Goal: Task Accomplishment & Management: Manage account settings

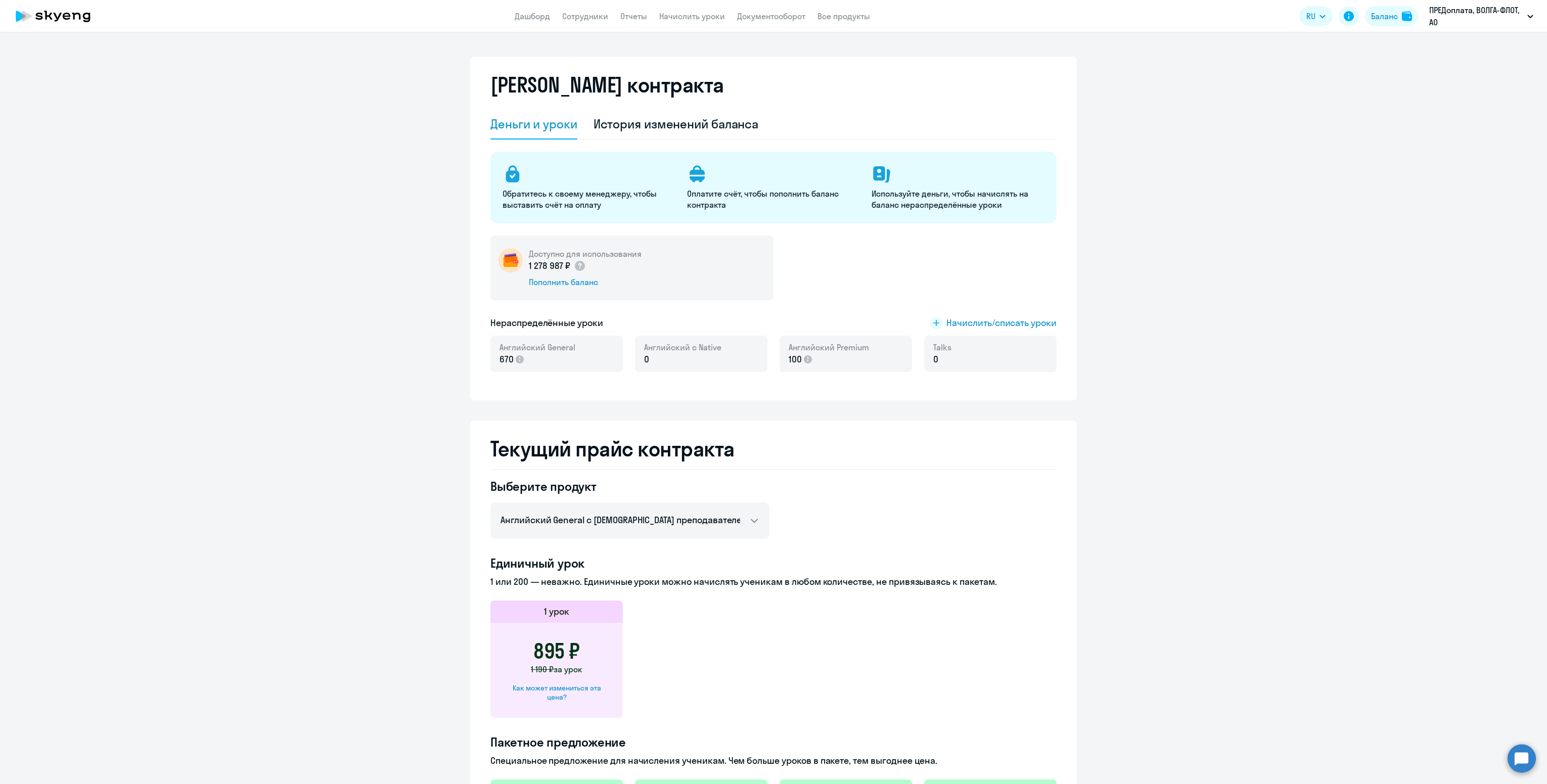
select select "english_adult_not_native_speaker"
click at [568, 16] on link "Сотрудники" at bounding box center [585, 16] width 46 height 10
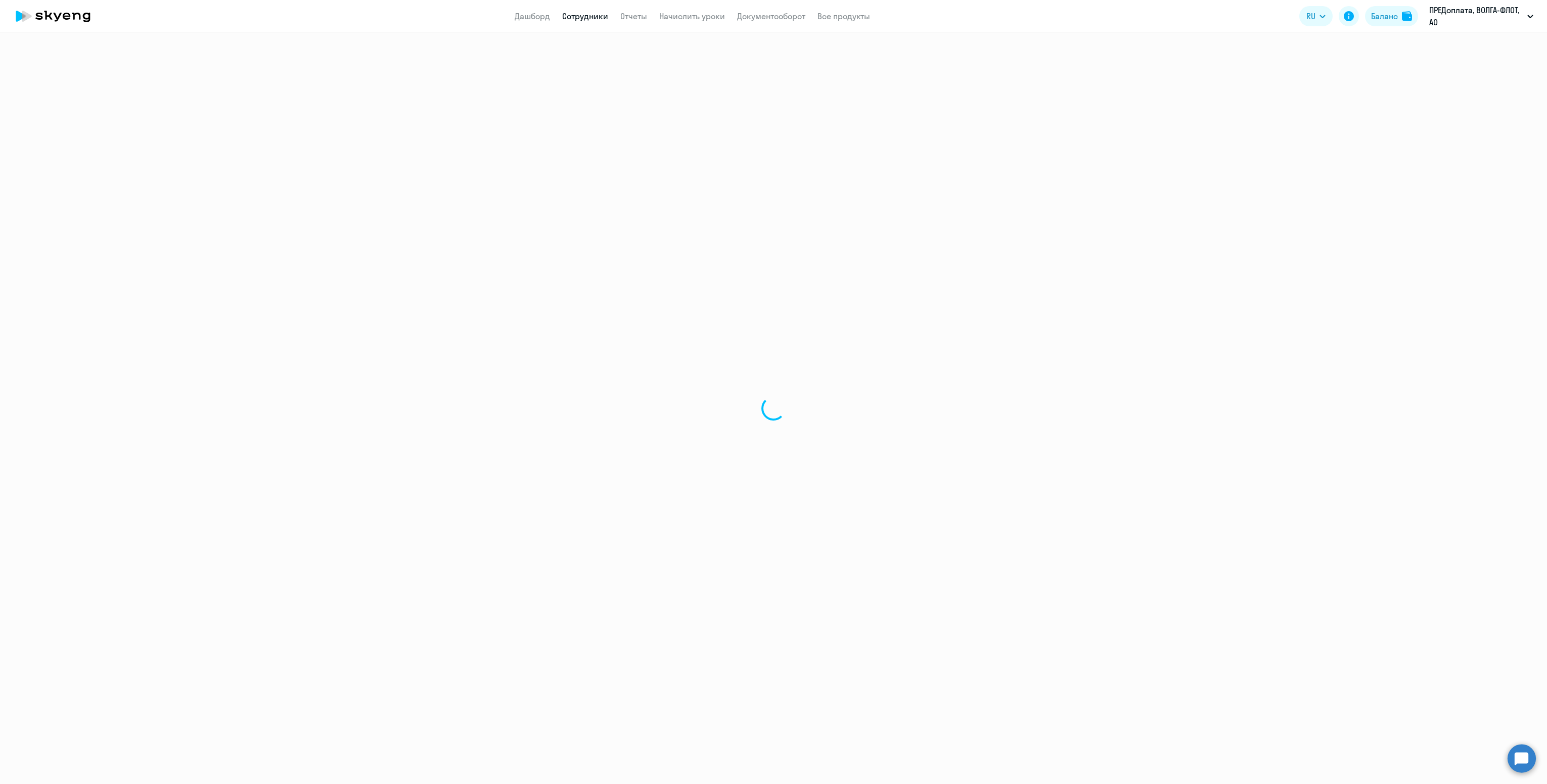
select select "30"
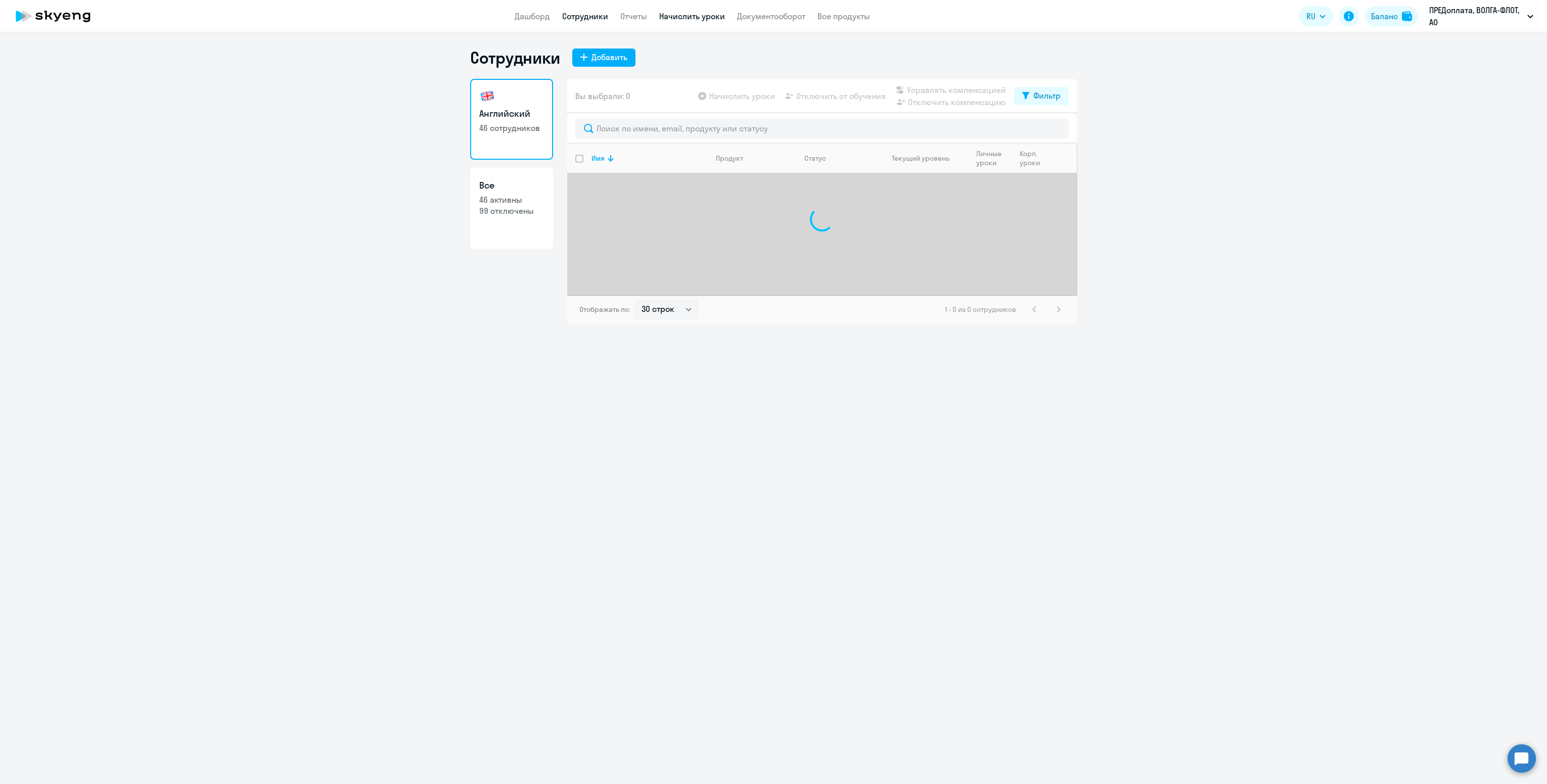
click at [715, 21] on link "Начислить уроки" at bounding box center [691, 16] width 66 height 10
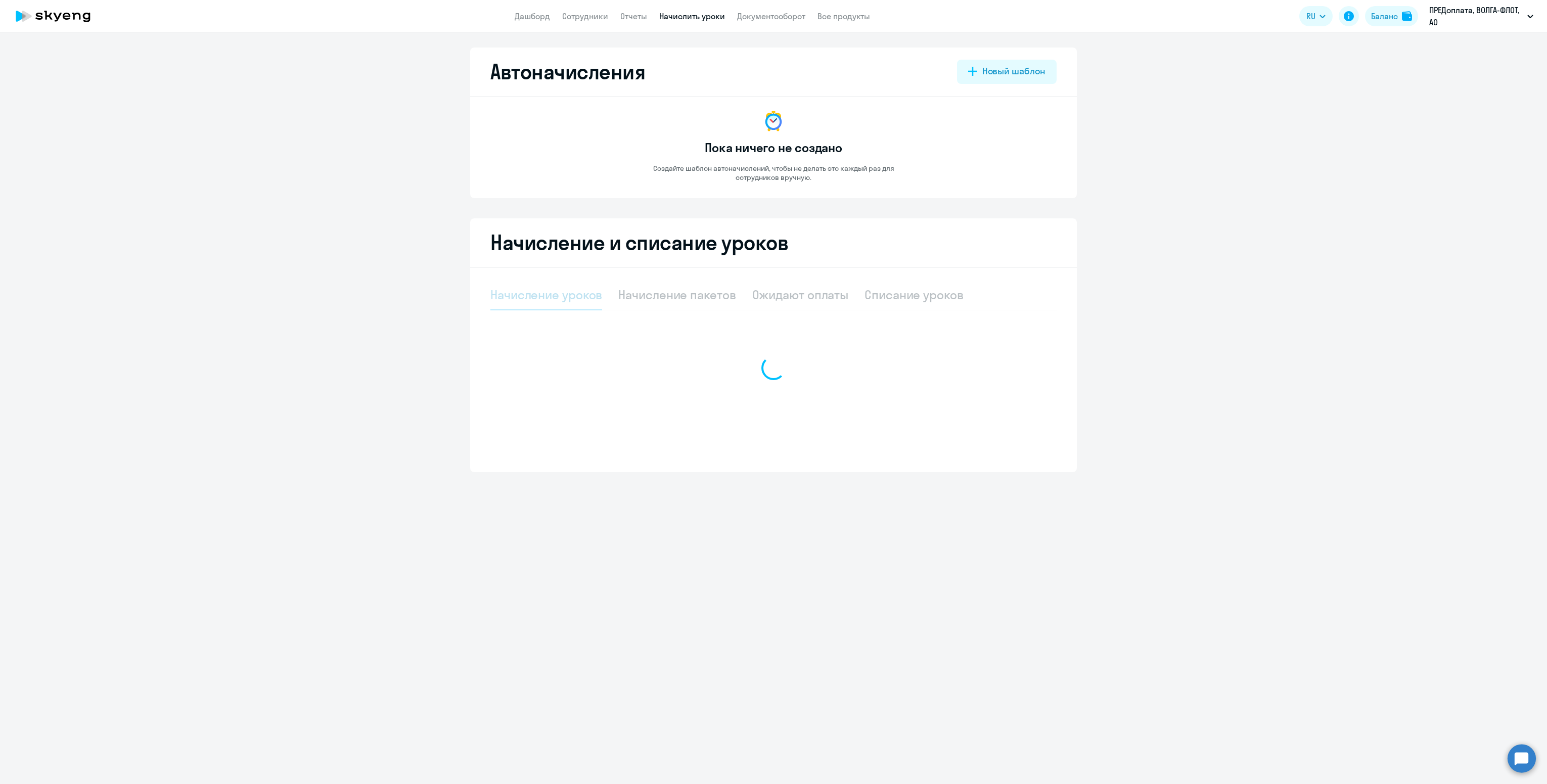
select select "10"
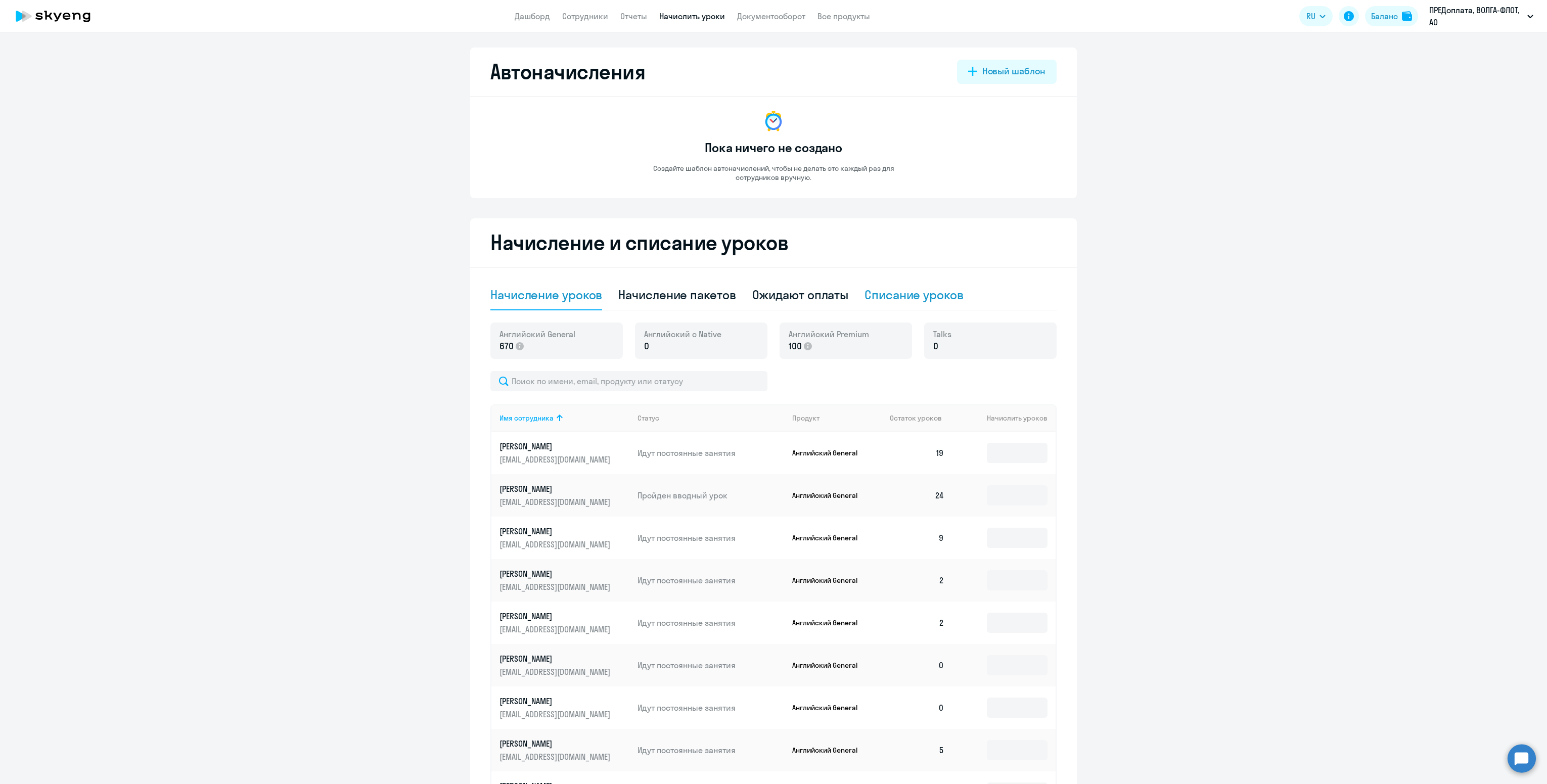
click at [901, 297] on div "Списание уроков" at bounding box center [913, 294] width 99 height 16
select select "10"
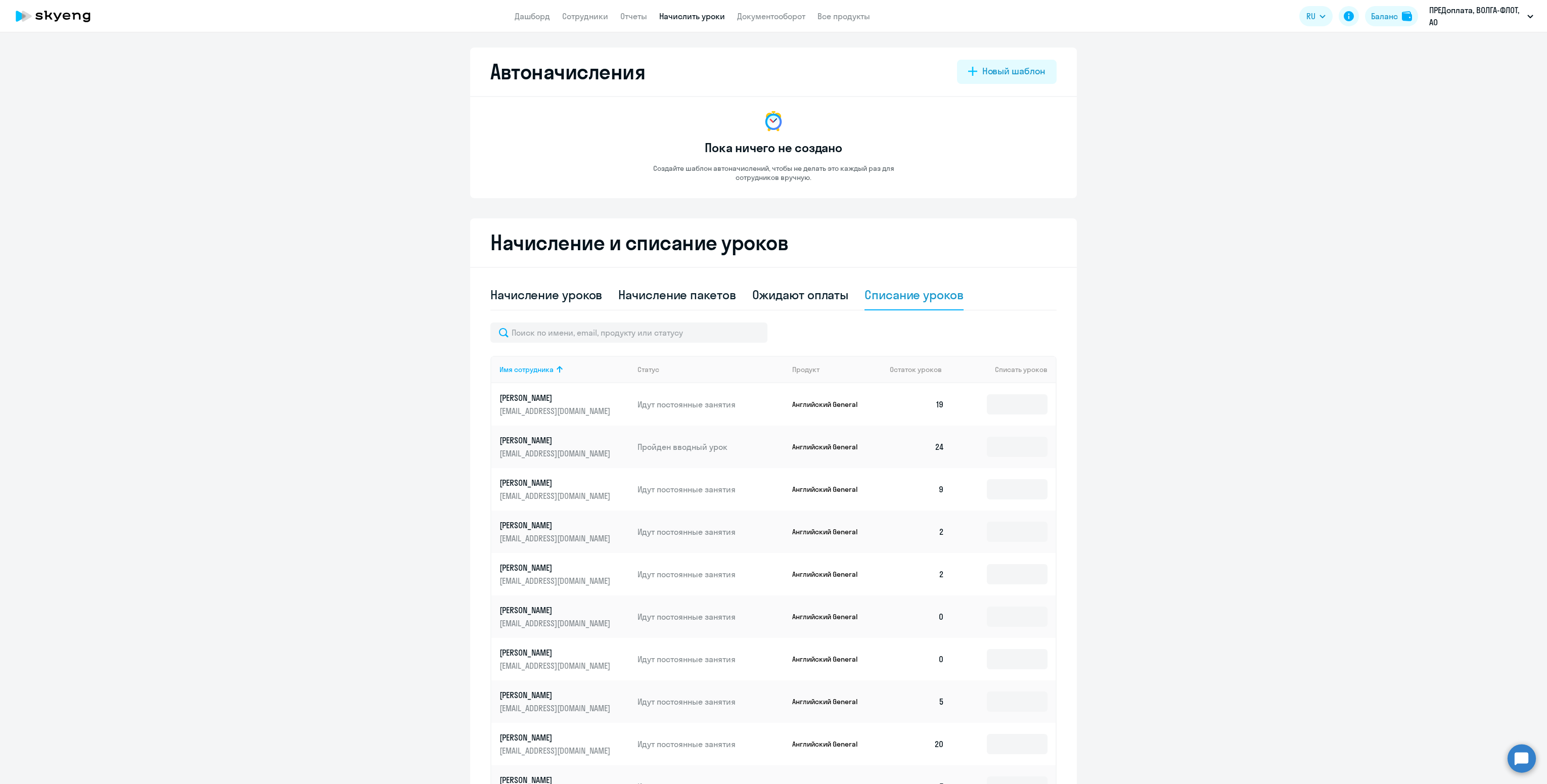
click at [657, 346] on div "Имя сотрудника Статус Продукт Остаток уроков Списать уроков [PERSON_NAME] [EMAI…" at bounding box center [773, 579] width 566 height 513
click at [653, 332] on input "text" at bounding box center [629, 332] width 277 height 21
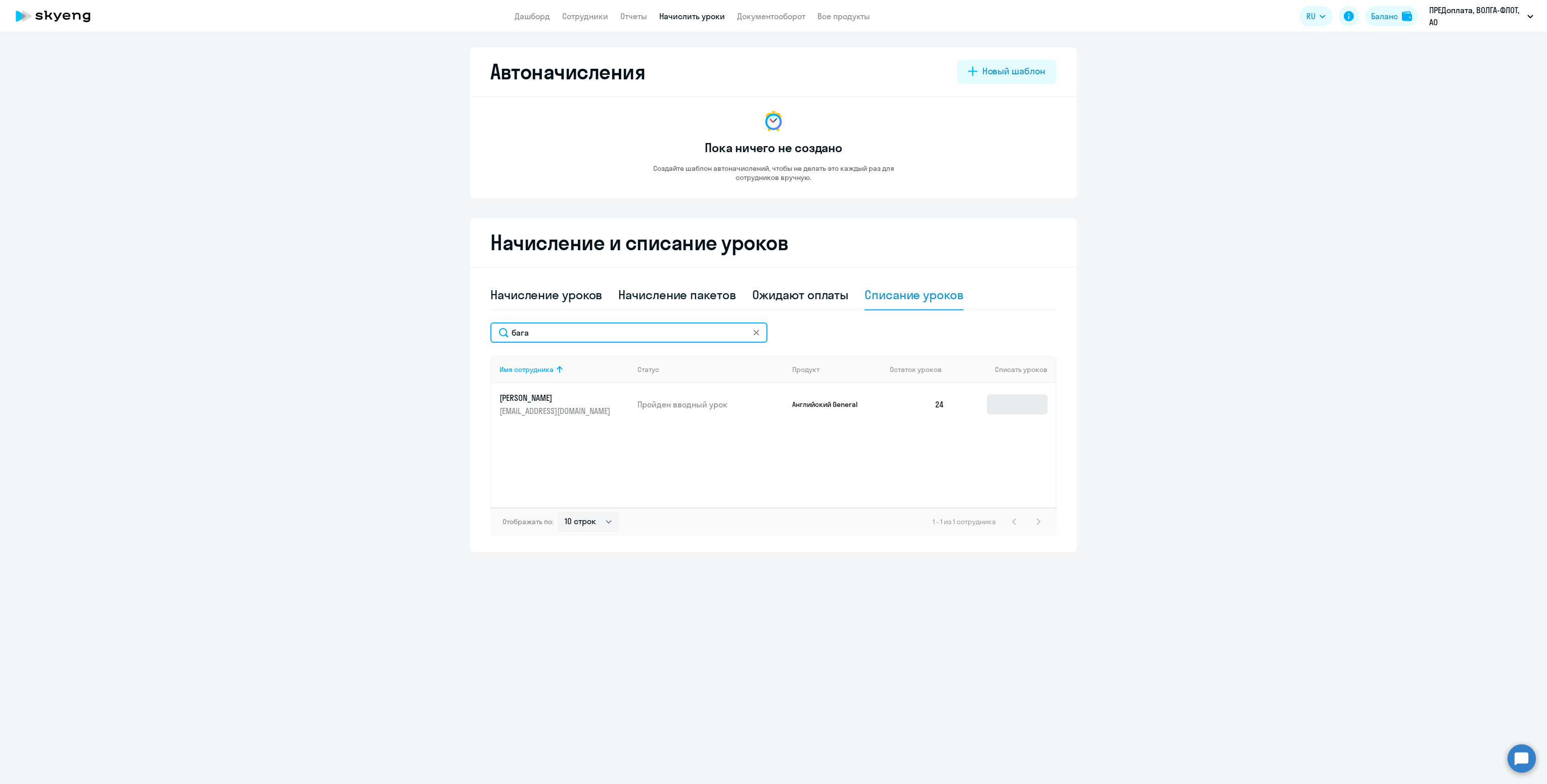
type input "бага"
click at [1022, 411] on input at bounding box center [1017, 404] width 61 height 21
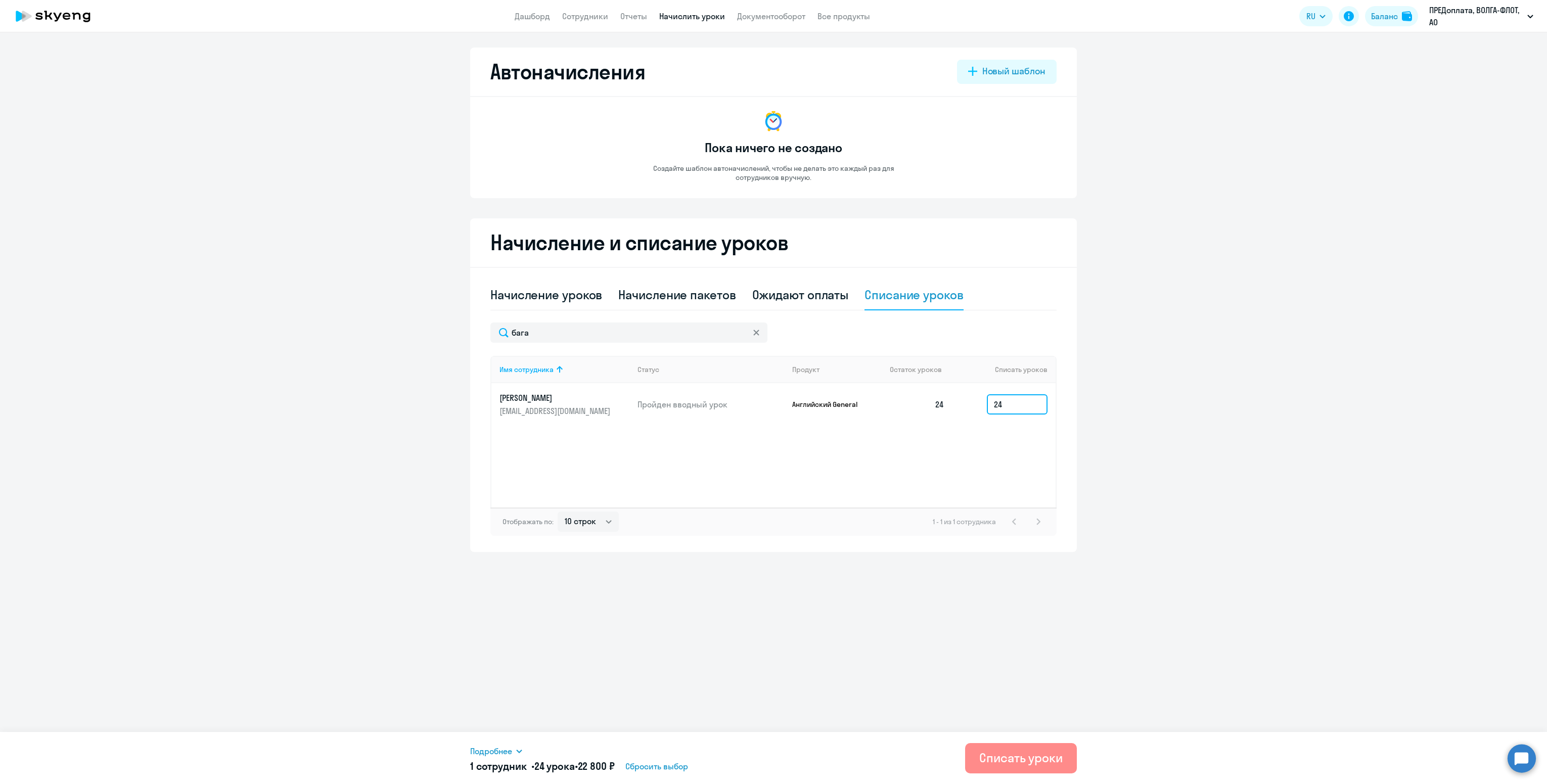
type input "24"
click at [1040, 751] on div "Списать уроки" at bounding box center [1021, 757] width 83 height 16
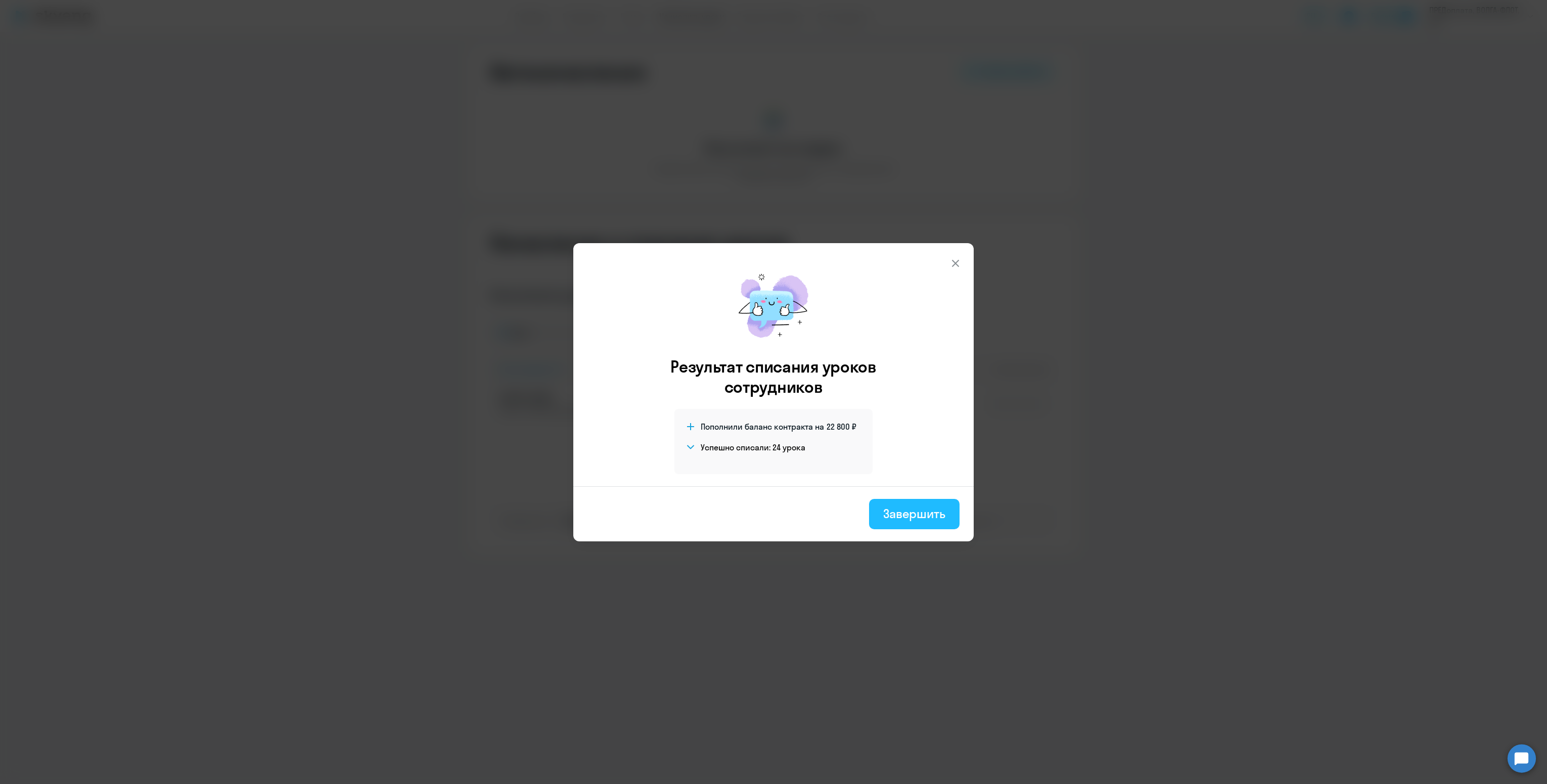
click at [920, 509] on div "Завершить" at bounding box center [914, 513] width 62 height 16
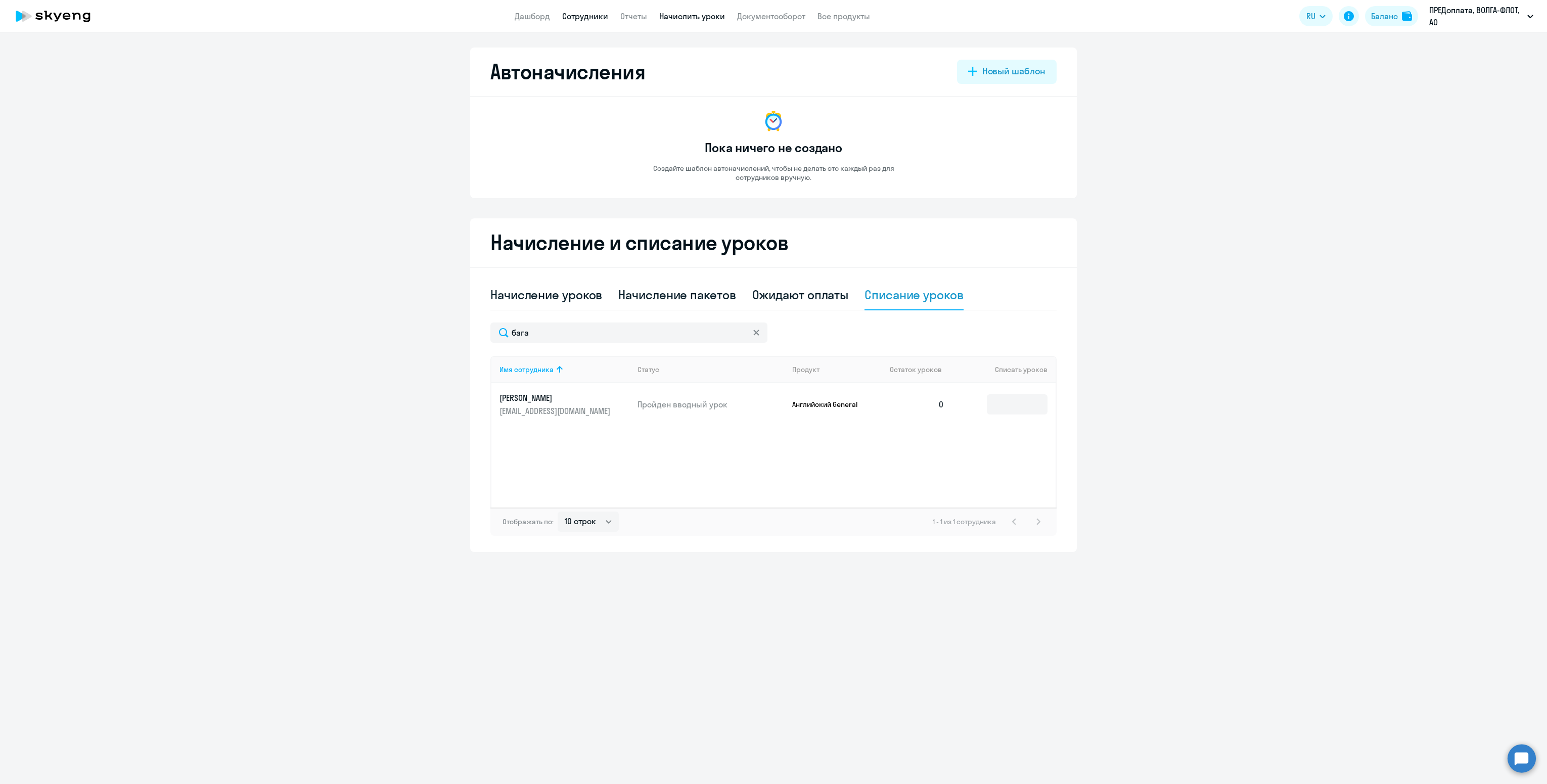
click at [590, 13] on link "Сотрудники" at bounding box center [585, 16] width 46 height 10
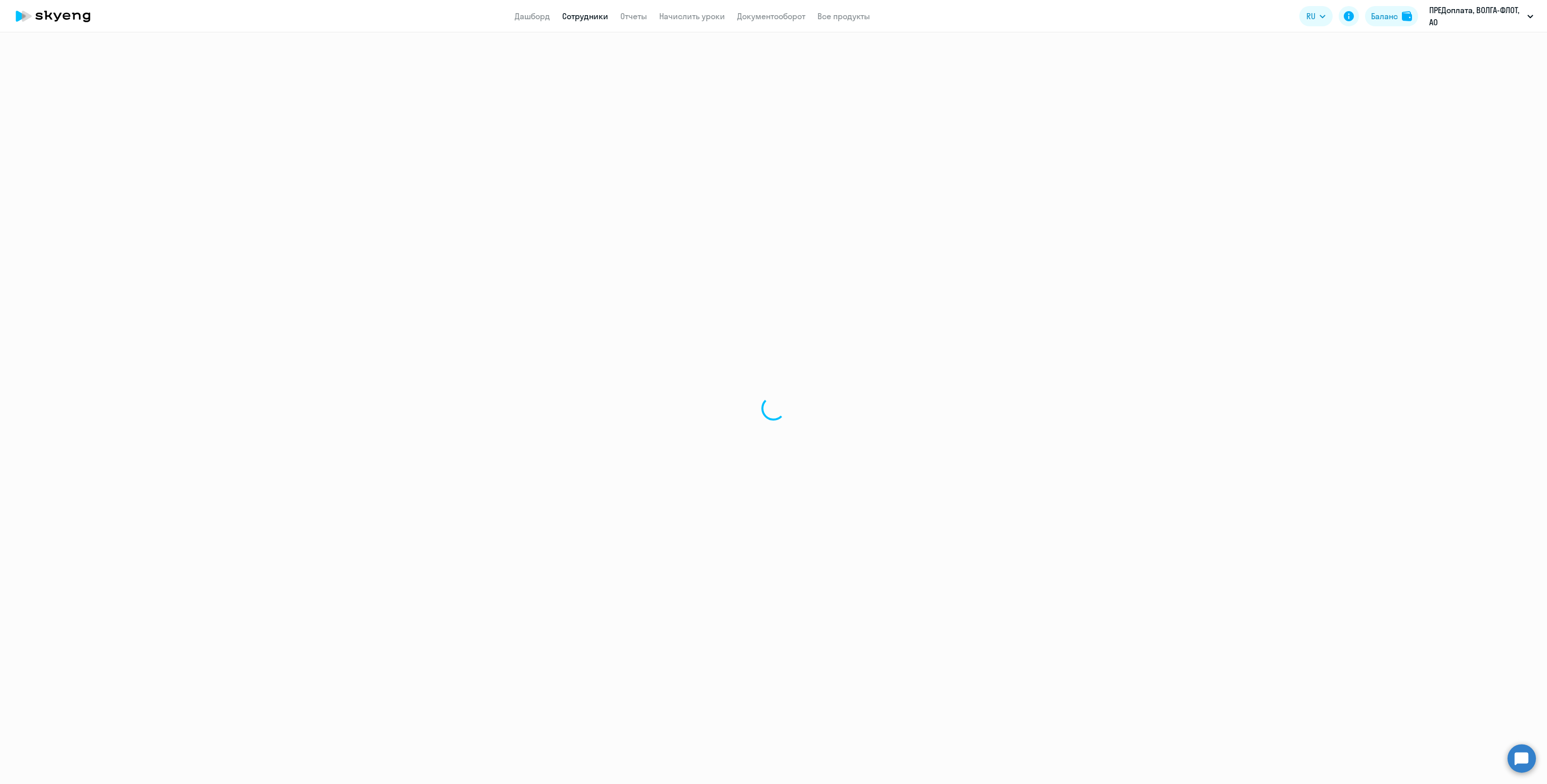
select select "30"
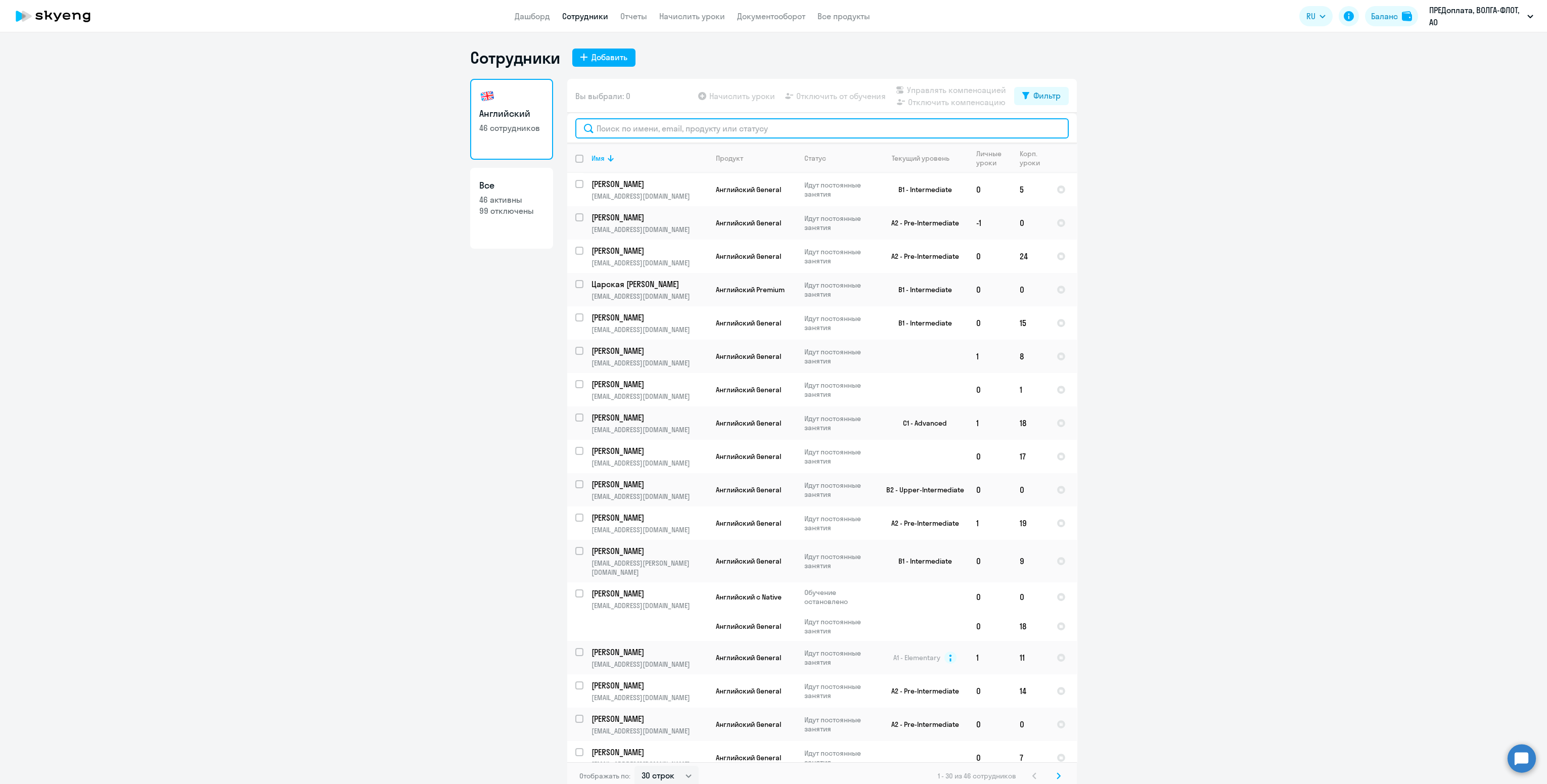
click at [653, 132] on input "text" at bounding box center [822, 128] width 494 height 21
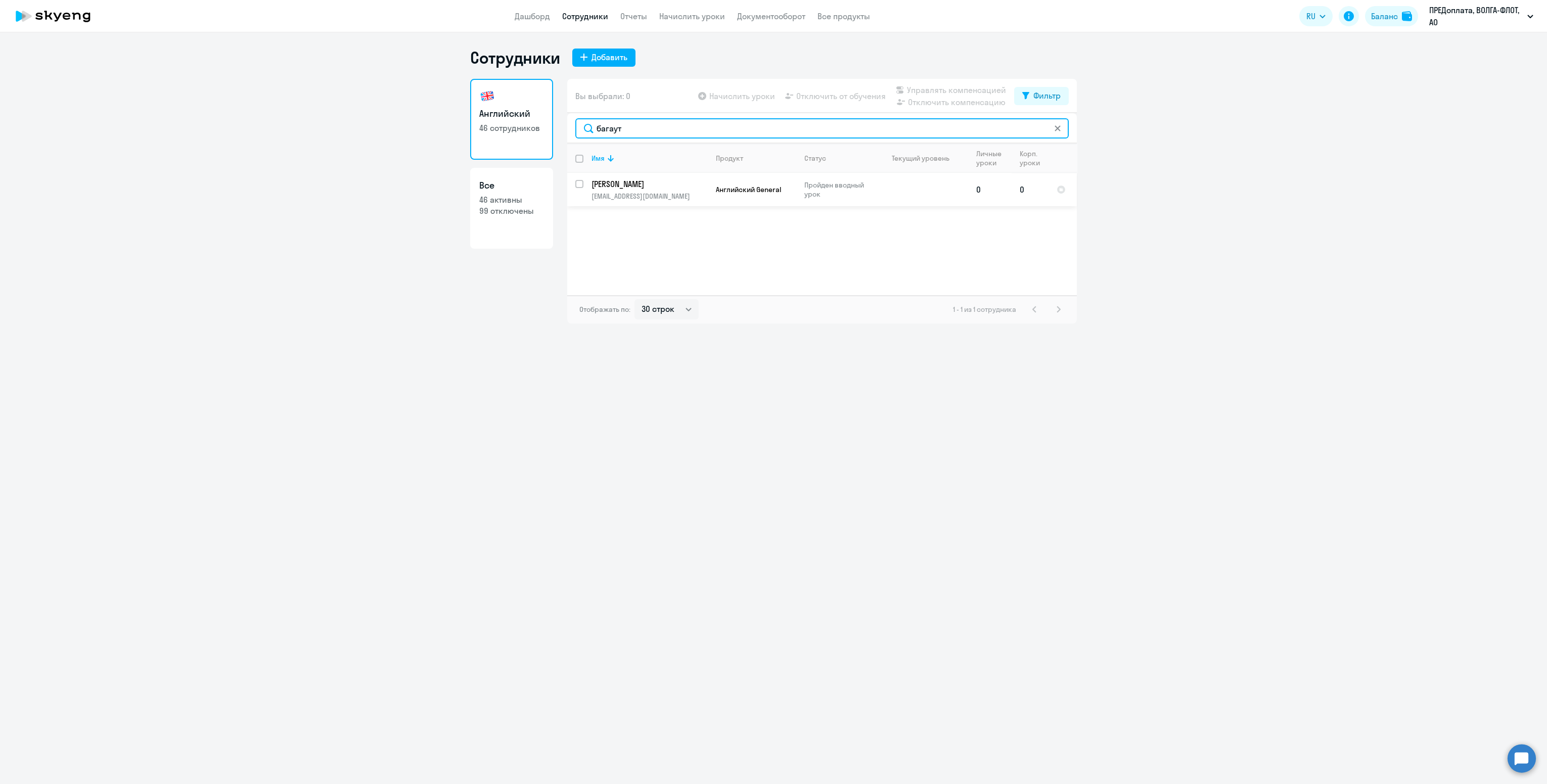
type input "багаут"
click at [583, 183] on input "select row 41326236" at bounding box center [585, 189] width 21 height 21
checkbox input "true"
click at [838, 90] on span "Отключить от обучения" at bounding box center [841, 95] width 90 height 12
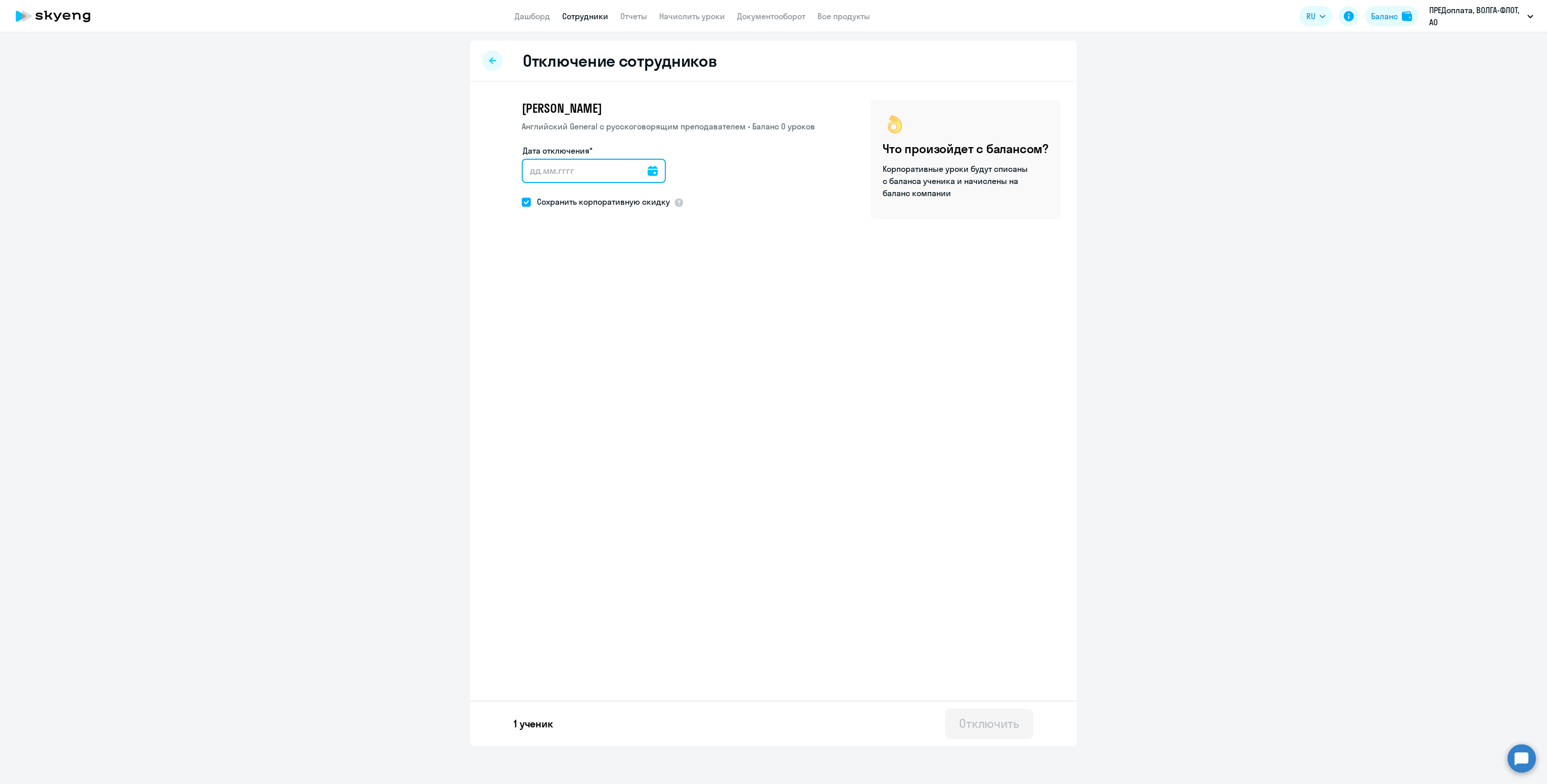
click at [657, 173] on input "Дата отключения*" at bounding box center [594, 170] width 144 height 24
click at [648, 172] on icon at bounding box center [653, 170] width 10 height 10
click at [602, 284] on span "11" at bounding box center [597, 286] width 18 height 18
type input "[DATE]"
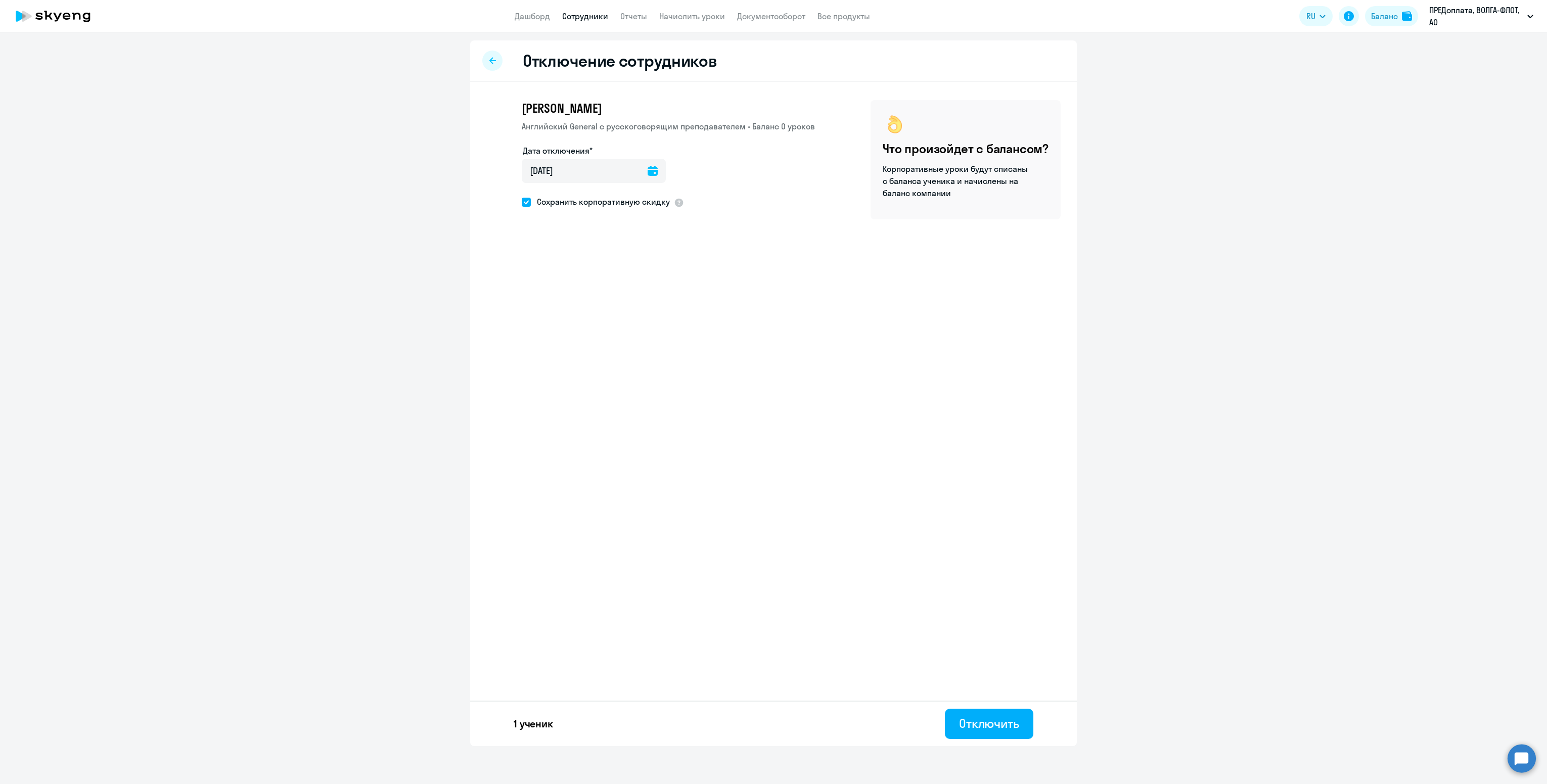
click at [577, 201] on span "Сохранить корпоративную скидку" at bounding box center [600, 201] width 139 height 12
click at [522, 201] on input "Сохранить корпоративную скидку" at bounding box center [521, 201] width 1 height 1
checkbox input "false"
click at [979, 724] on div "Отключить" at bounding box center [988, 723] width 60 height 16
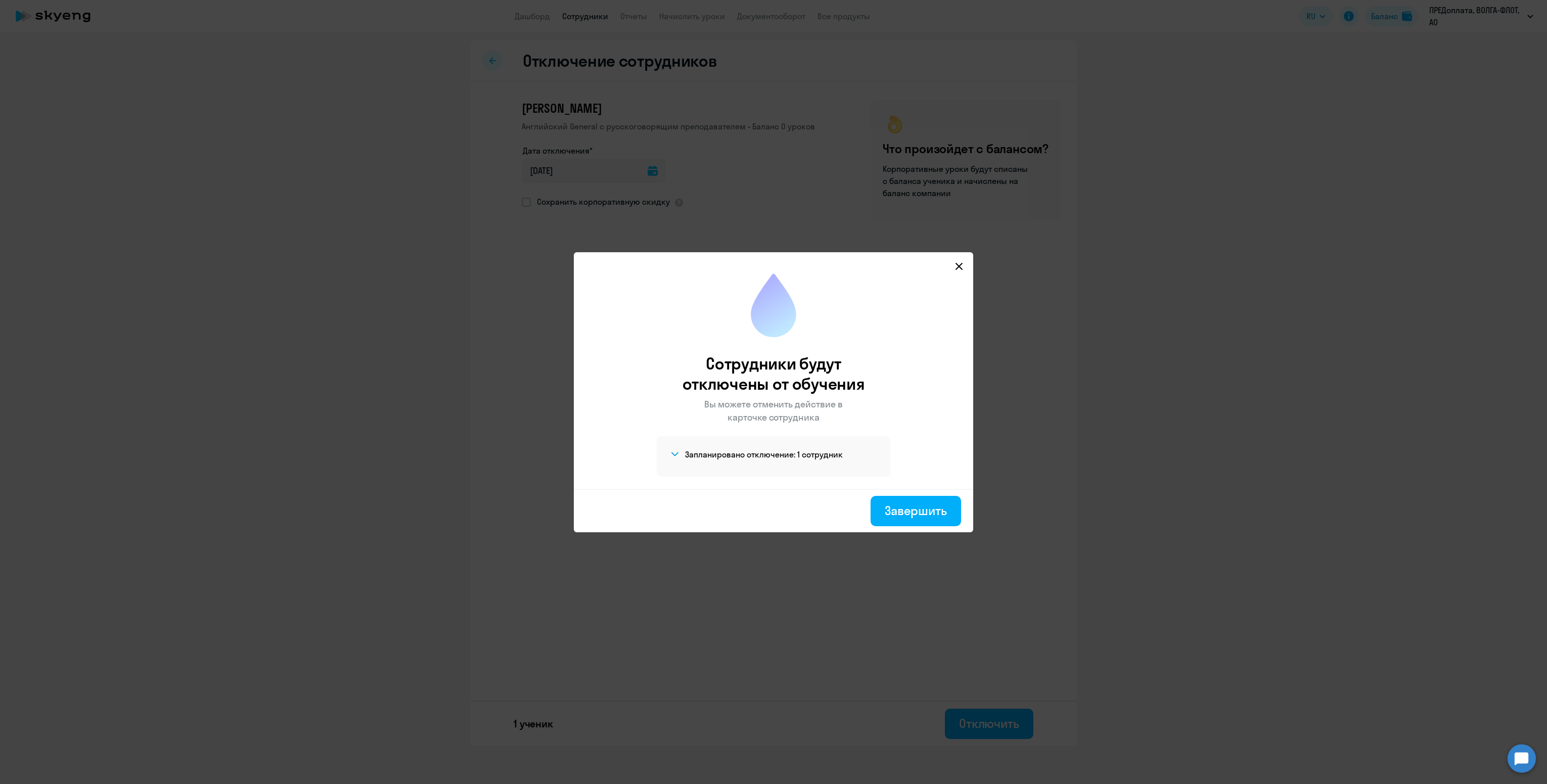
click at [926, 530] on div "Завершить" at bounding box center [773, 510] width 399 height 43
click at [923, 512] on div "Завершить" at bounding box center [916, 510] width 62 height 16
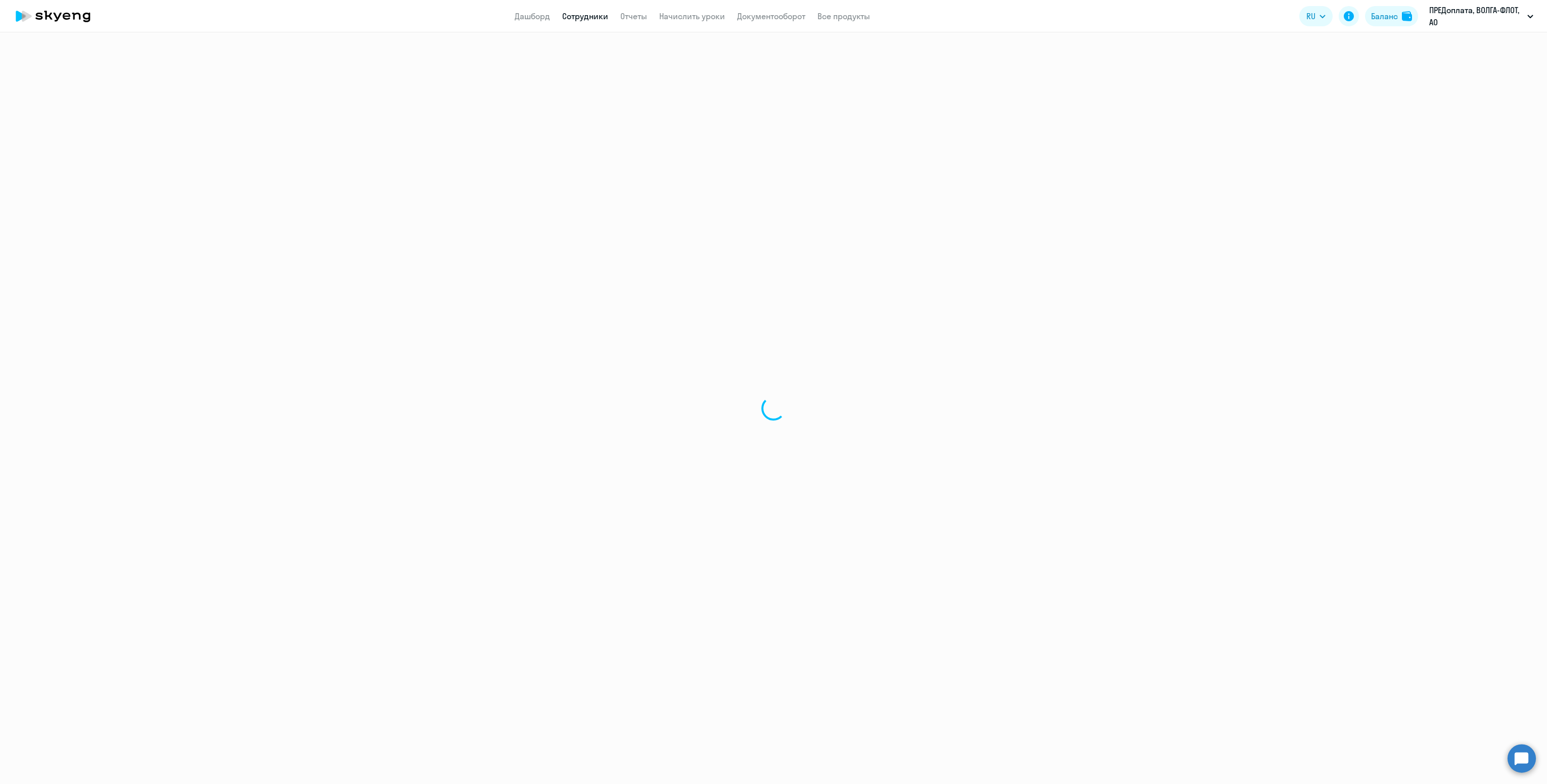
select select "30"
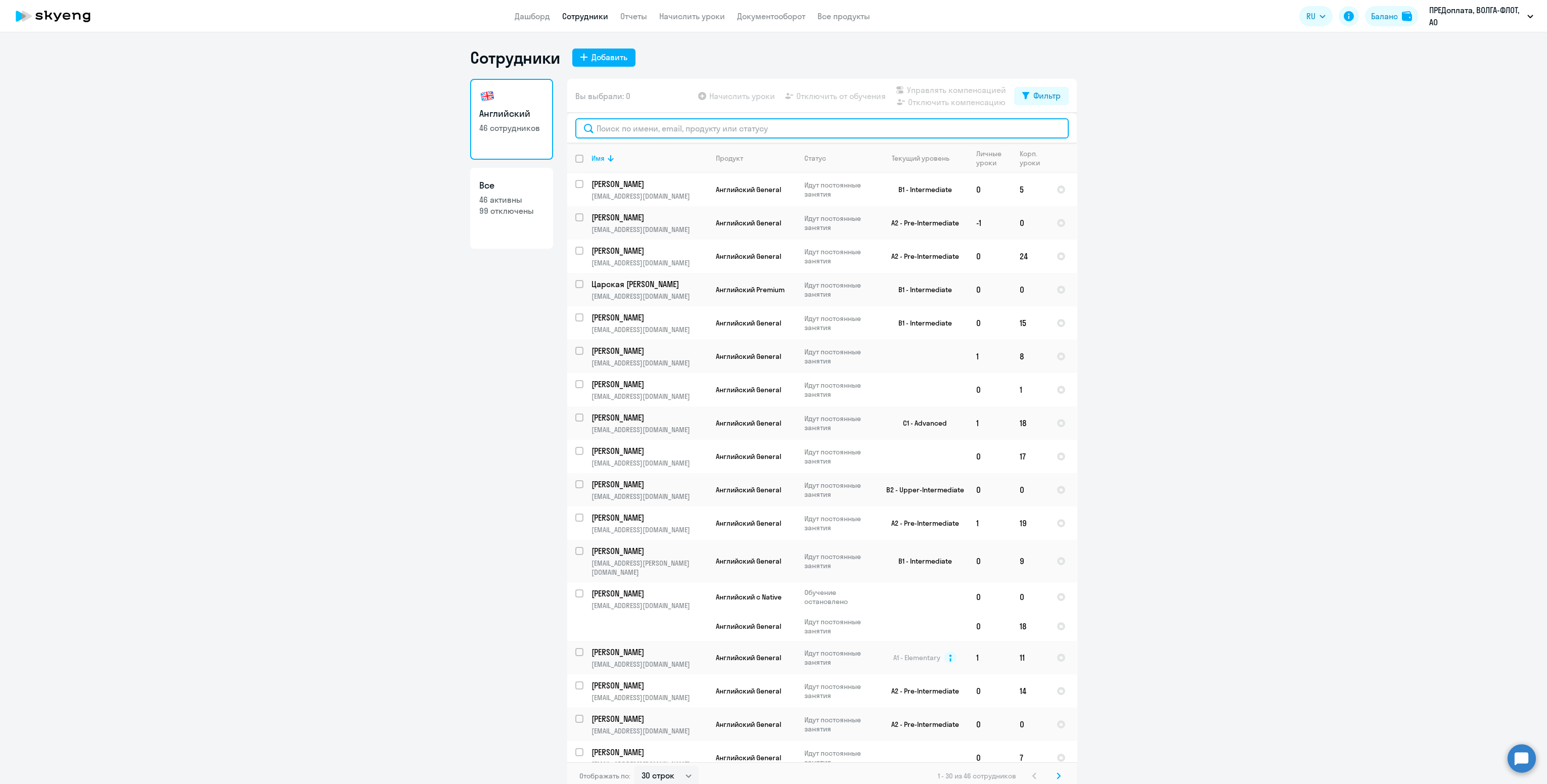
click at [654, 118] on input "text" at bounding box center [822, 128] width 494 height 21
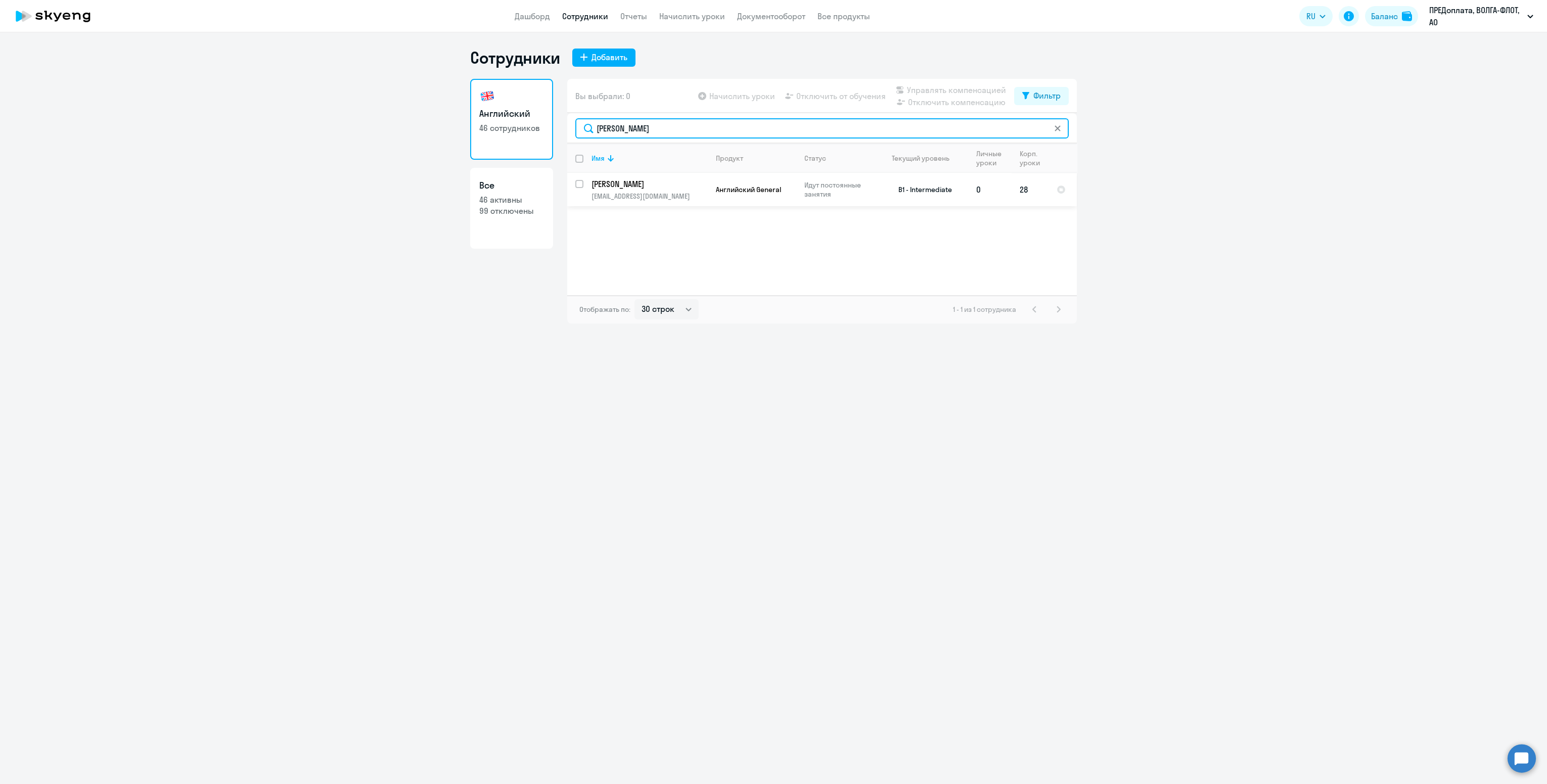
type input "[PERSON_NAME]"
click at [669, 194] on p "[EMAIL_ADDRESS][DOMAIN_NAME]" at bounding box center [649, 196] width 116 height 9
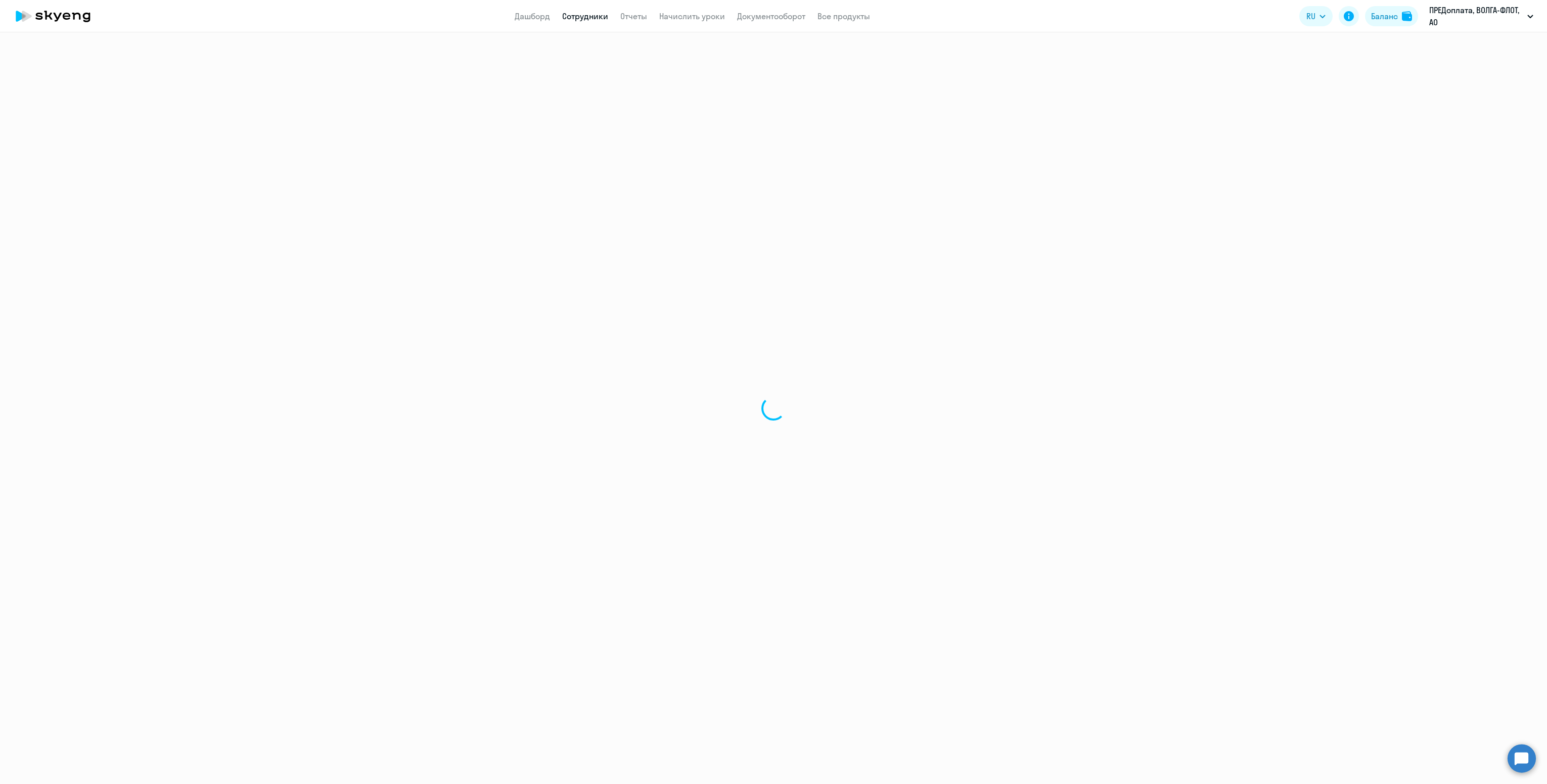
select select "english"
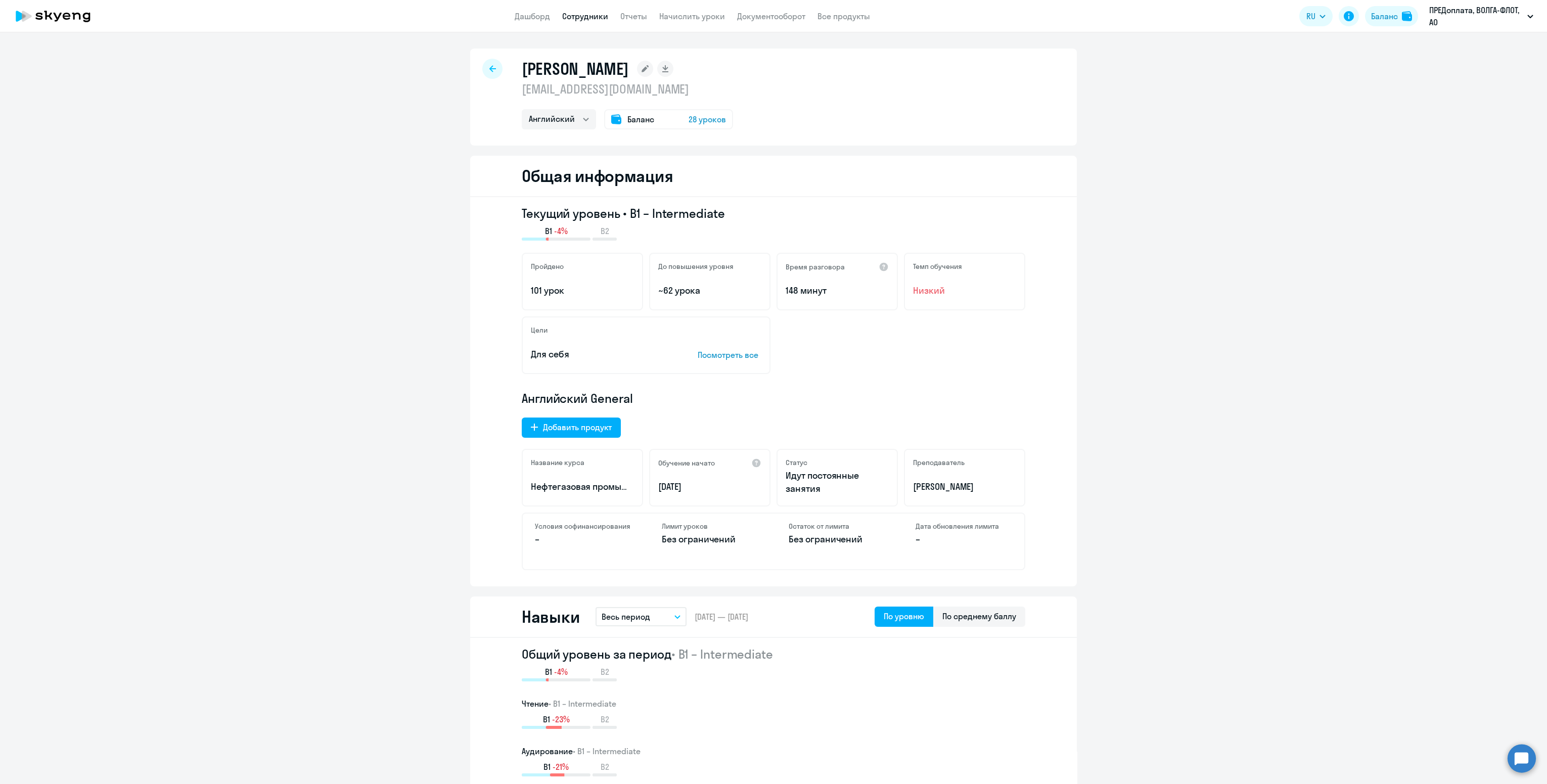
click at [587, 24] on app-header "Дашборд Сотрудники Отчеты Начислить уроки Документооборот Все продукты Дашборд …" at bounding box center [774, 16] width 1547 height 33
click at [584, 16] on link "Сотрудники" at bounding box center [585, 16] width 46 height 10
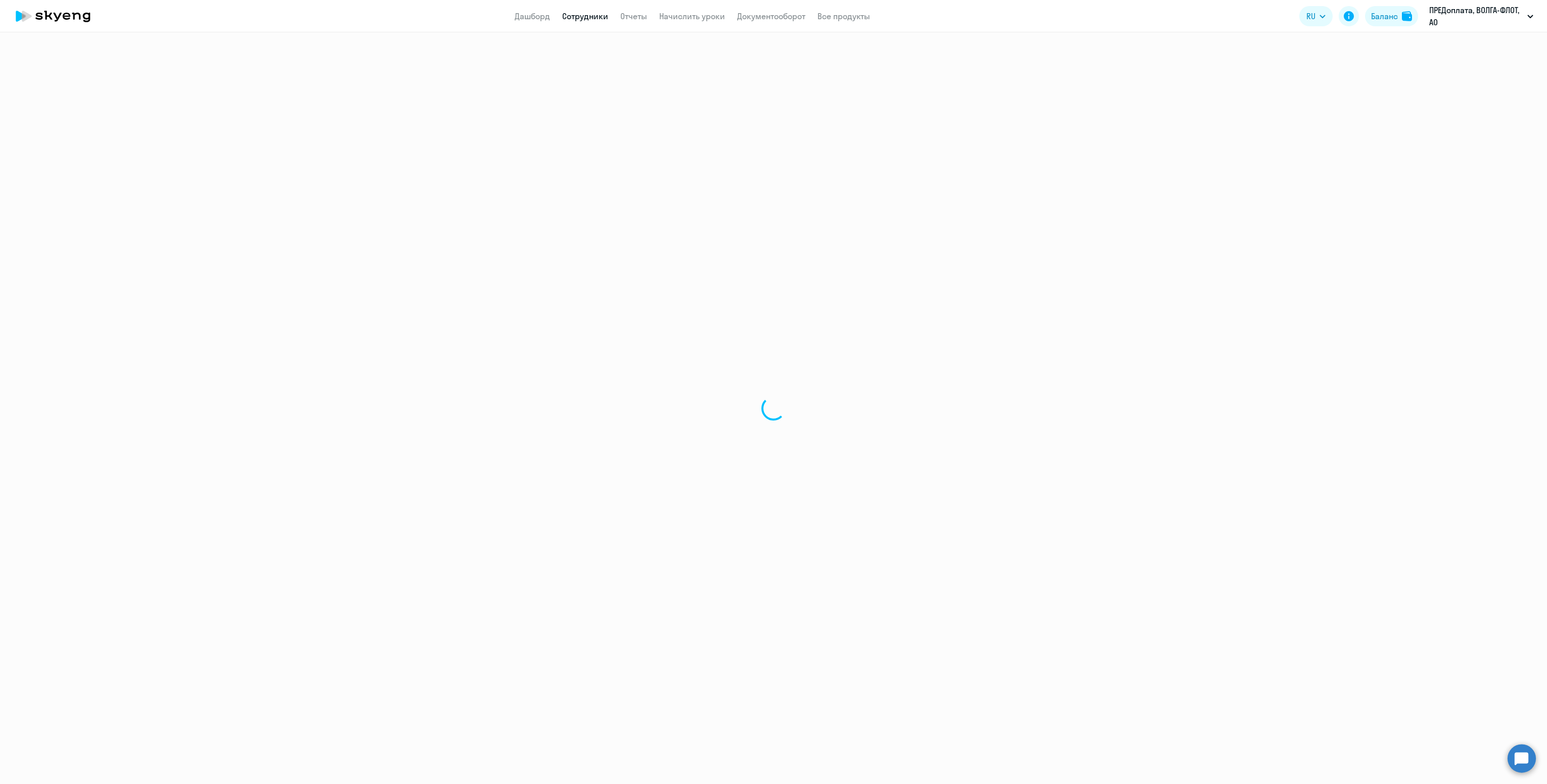
select select "30"
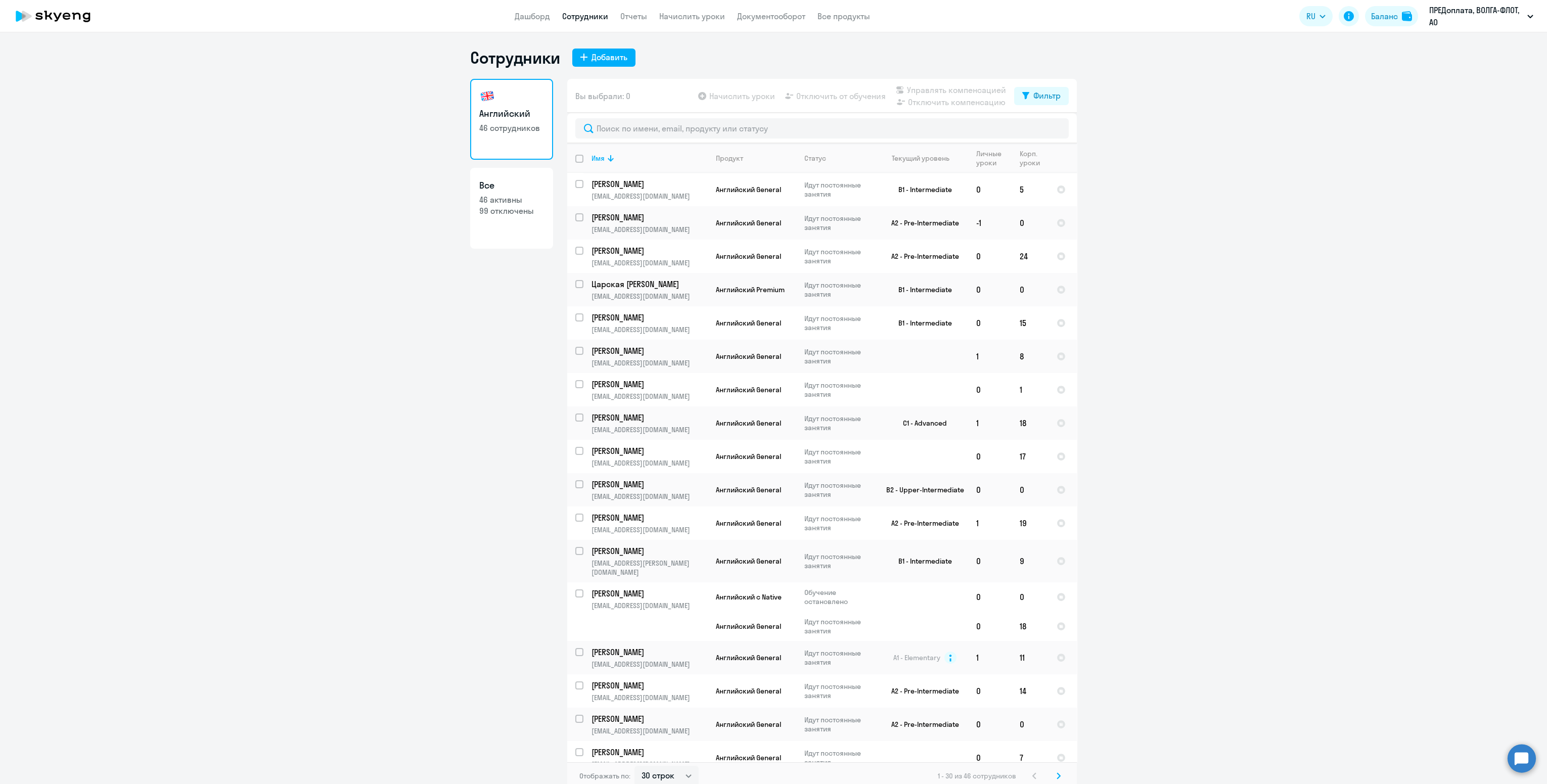
click at [562, 11] on link "Сотрудники" at bounding box center [585, 16] width 46 height 10
